Goal: Task Accomplishment & Management: Complete application form

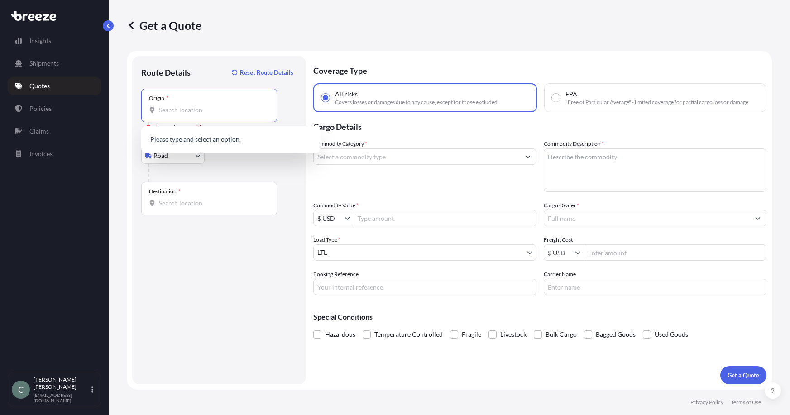
select select "Road"
select select "1"
click at [224, 111] on input "Origin * Please select an origin" at bounding box center [212, 109] width 107 height 9
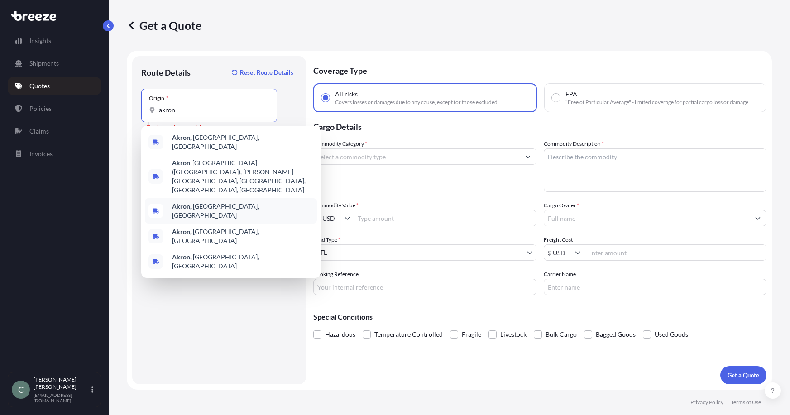
click at [203, 202] on span "[GEOGRAPHIC_DATA] , [GEOGRAPHIC_DATA], [GEOGRAPHIC_DATA]" at bounding box center [242, 211] width 141 height 18
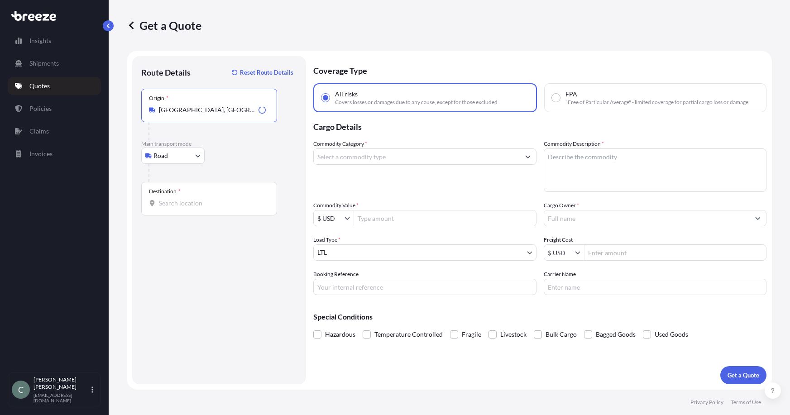
type input "[GEOGRAPHIC_DATA], [GEOGRAPHIC_DATA], [GEOGRAPHIC_DATA]"
click at [193, 196] on div "Destination *" at bounding box center [209, 198] width 136 height 33
click at [193, 199] on input "Destination *" at bounding box center [212, 203] width 107 height 9
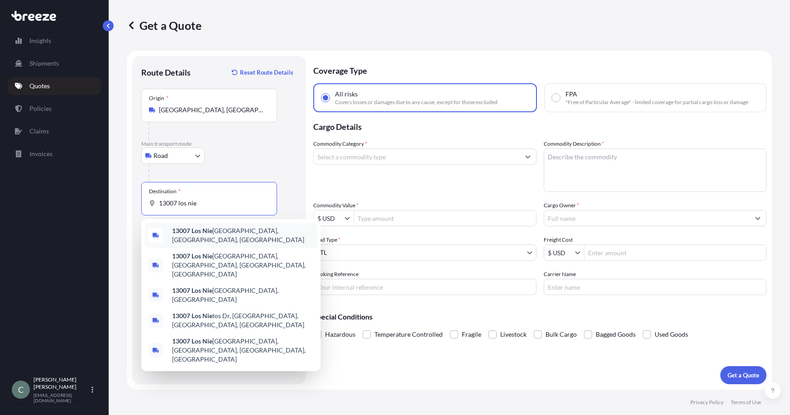
click at [276, 235] on span "[STREET_ADDRESS]" at bounding box center [242, 235] width 141 height 18
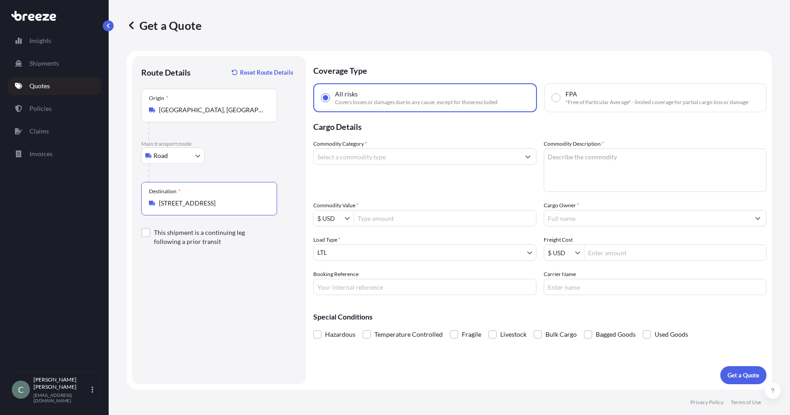
type input "[STREET_ADDRESS]"
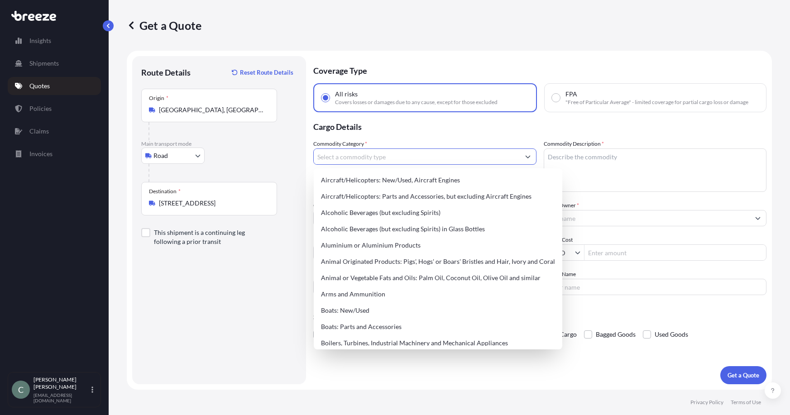
click at [385, 159] on input "Commodity Category *" at bounding box center [417, 156] width 206 height 16
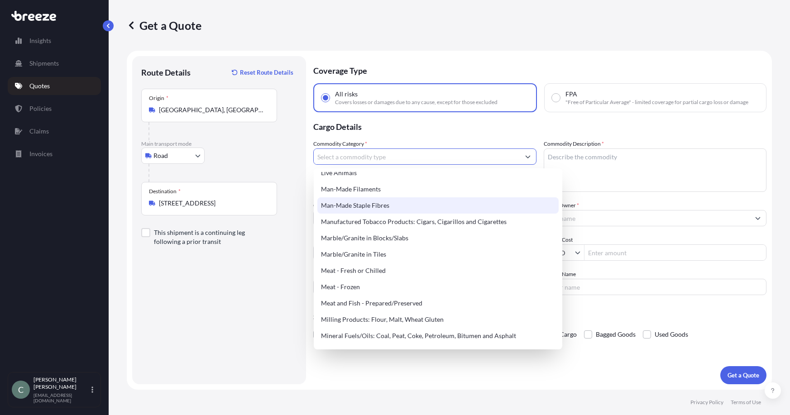
scroll to position [1176, 0]
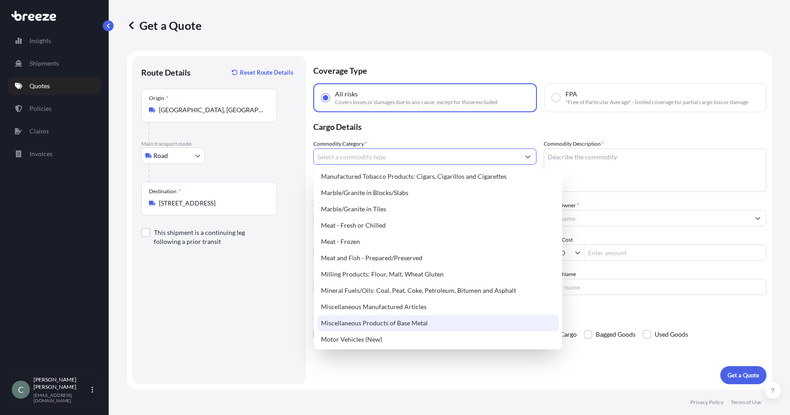
click at [417, 324] on div "Miscellaneous Products of Base Metal" at bounding box center [437, 323] width 241 height 16
type input "Miscellaneous Products of Base Metal"
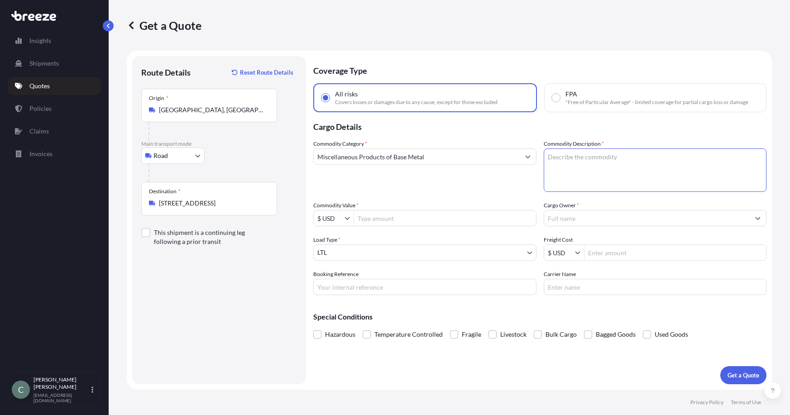
click at [580, 166] on textarea "Commodity Description *" at bounding box center [654, 169] width 223 height 43
click at [574, 162] on textarea "Commodity Description *" at bounding box center [654, 169] width 223 height 43
type textarea "steel plates"
drag, startPoint x: 414, startPoint y: 219, endPoint x: 759, endPoint y: 262, distance: 347.8
click at [417, 220] on input "Commodity Value *" at bounding box center [445, 218] width 182 height 16
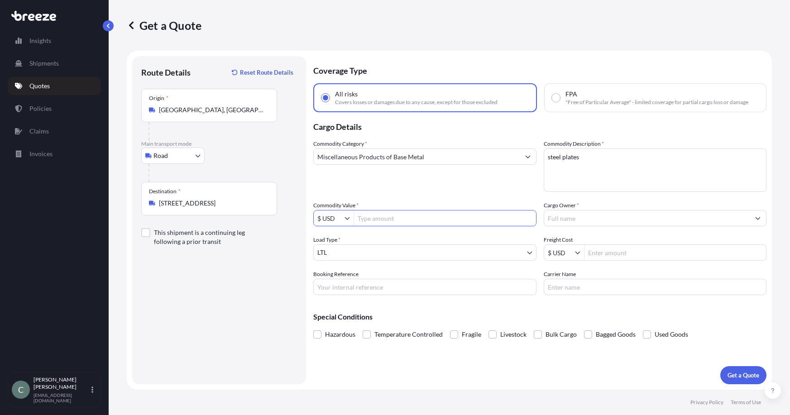
click at [423, 220] on input "Commodity Value *" at bounding box center [445, 218] width 182 height 16
type input "55,723"
click at [470, 241] on div "Load Type * LTL" at bounding box center [424, 247] width 223 height 25
click at [567, 222] on input "Cargo Owner *" at bounding box center [647, 218] width 206 height 16
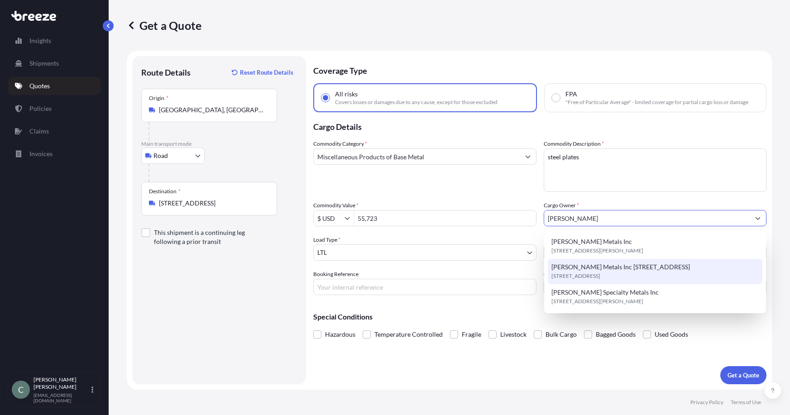
click at [639, 267] on span "[PERSON_NAME] Metals Inc [STREET_ADDRESS]" at bounding box center [620, 266] width 138 height 9
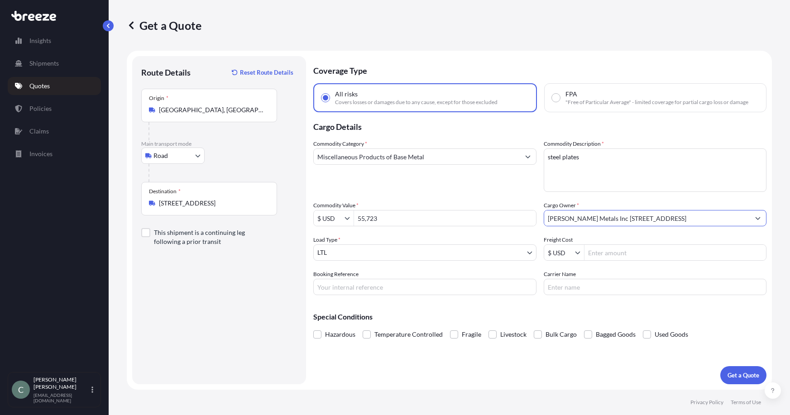
type input "[PERSON_NAME] Metals Inc [STREET_ADDRESS]"
click at [624, 257] on input "Freight Cost" at bounding box center [675, 252] width 182 height 16
type input "1,380"
click at [429, 286] on input "Booking Reference" at bounding box center [424, 287] width 223 height 16
click at [366, 291] on input "Booking Reference" at bounding box center [424, 287] width 223 height 16
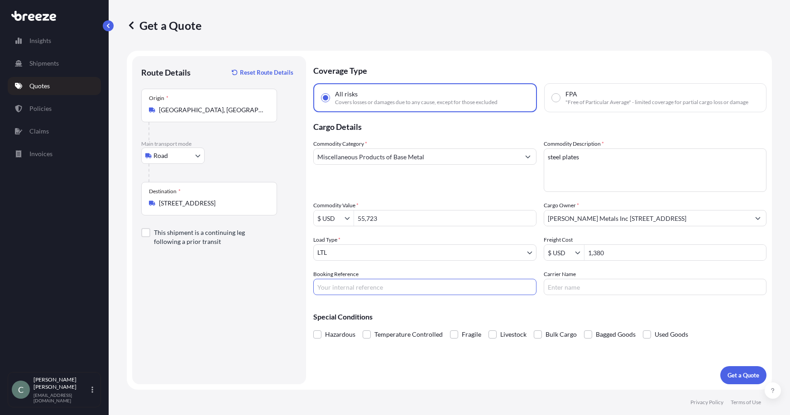
paste input "125360919"
type input "125360919"
click at [550, 285] on input "Carrier Name" at bounding box center [654, 287] width 223 height 16
type input "T-Force"
click at [742, 373] on p "Get a Quote" at bounding box center [743, 375] width 32 height 9
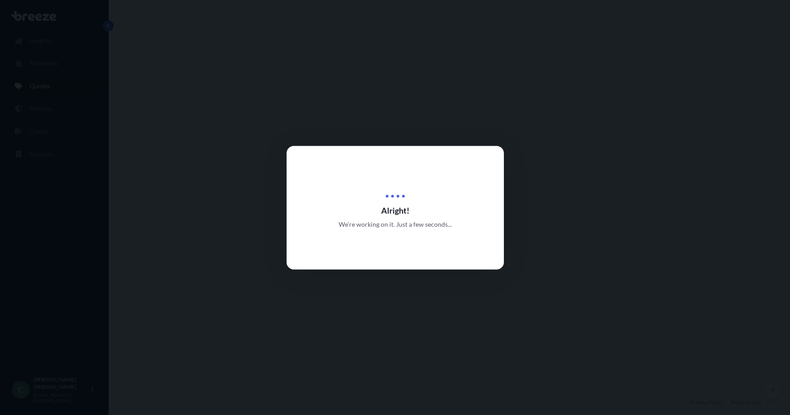
select select "Road"
select select "1"
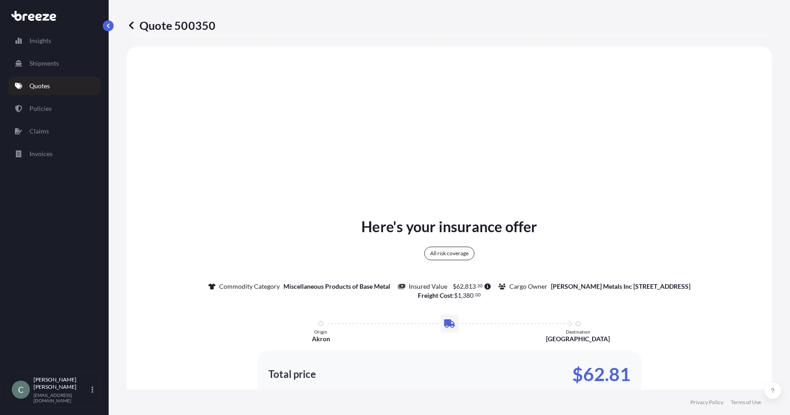
scroll to position [328, 0]
